Goal: Task Accomplishment & Management: Manage account settings

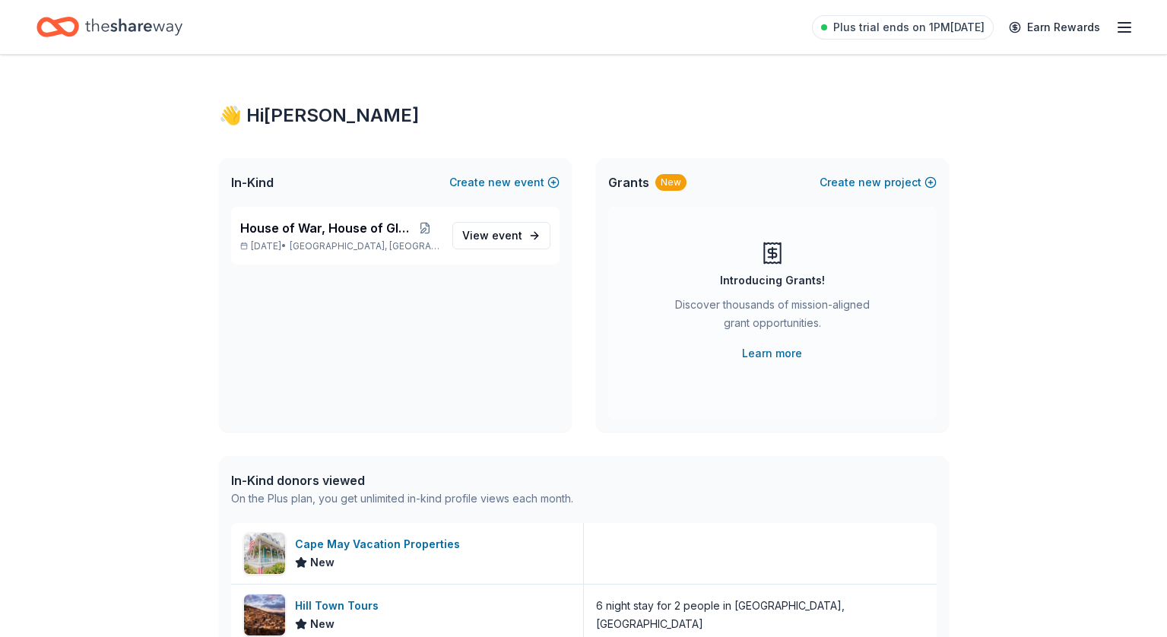
click at [1133, 27] on icon "button" at bounding box center [1124, 27] width 18 height 18
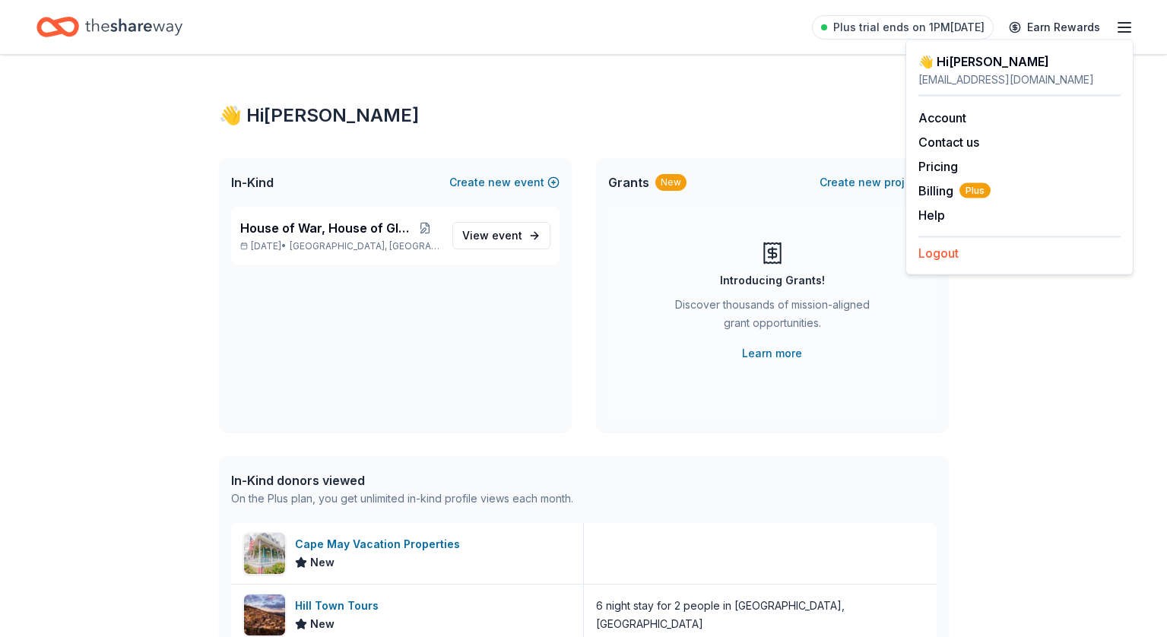
click at [943, 252] on button "Logout" at bounding box center [938, 253] width 40 height 18
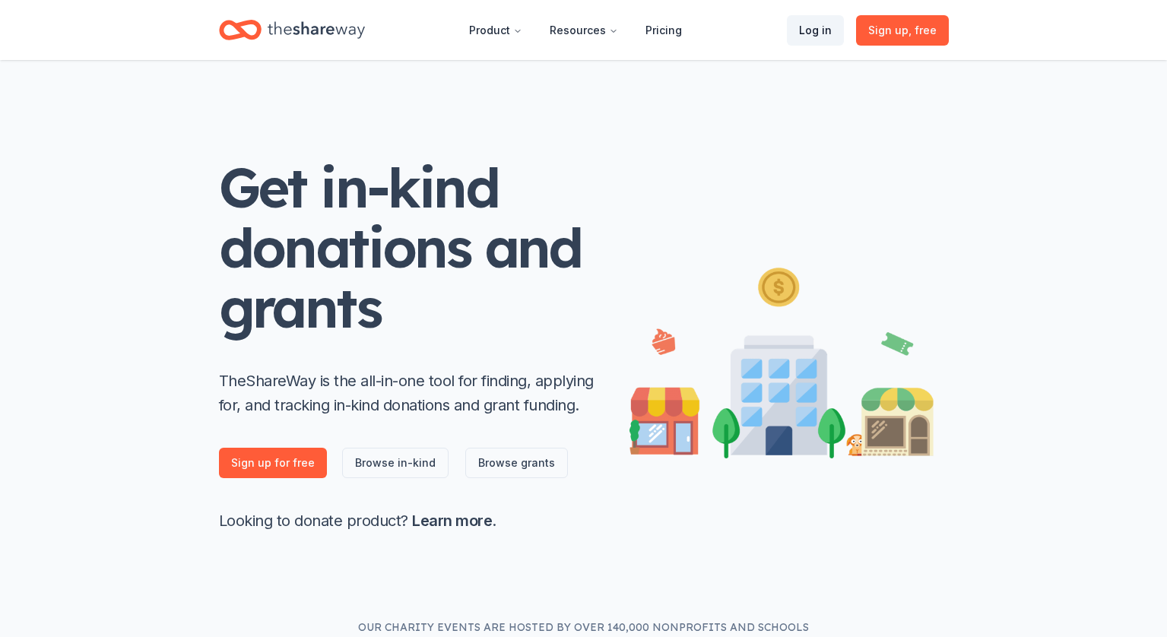
click at [832, 18] on link "Log in" at bounding box center [815, 30] width 57 height 30
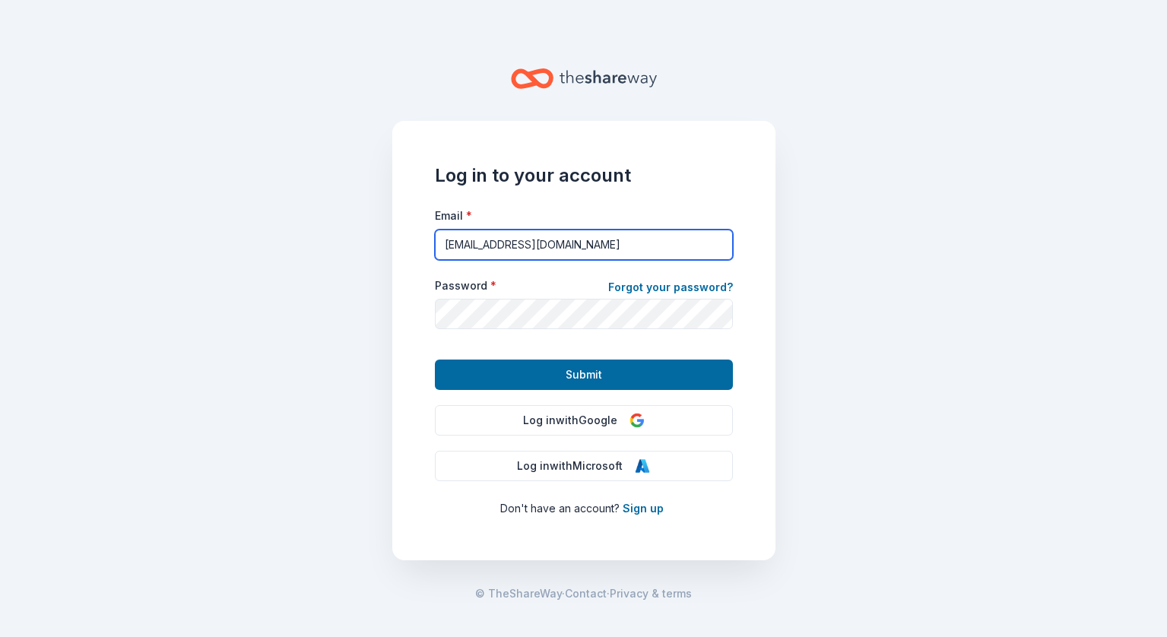
click at [588, 244] on input "[EMAIL_ADDRESS][DOMAIN_NAME]" at bounding box center [584, 245] width 298 height 30
type input "[EMAIL_ADDRESS][DOMAIN_NAME]"
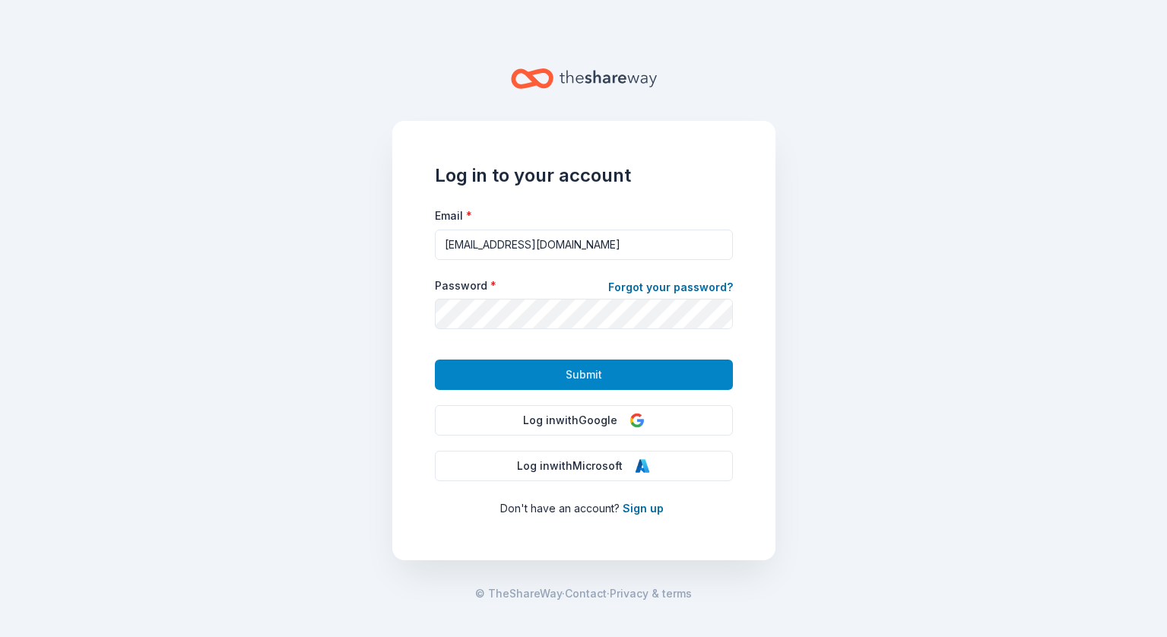
click at [582, 366] on span "Submit" at bounding box center [584, 375] width 36 height 18
